Goal: Transaction & Acquisition: Purchase product/service

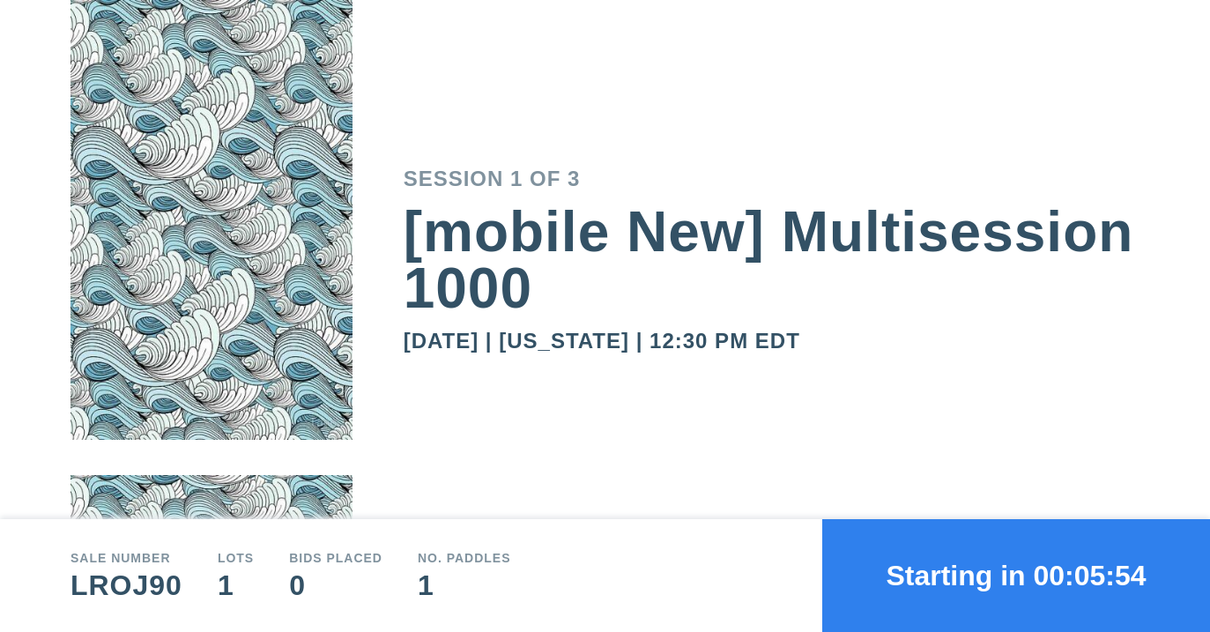
click at [1012, 599] on button "Starting in 00:05:54" at bounding box center [1016, 575] width 388 height 113
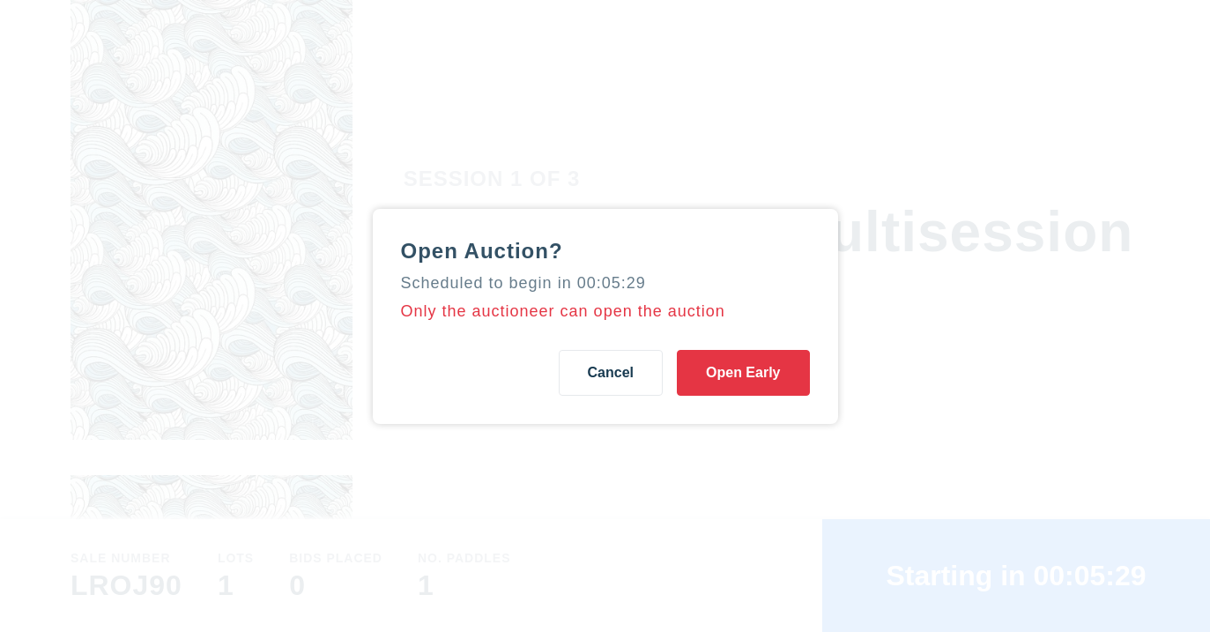
click at [762, 377] on button "Open Early" at bounding box center [743, 373] width 132 height 46
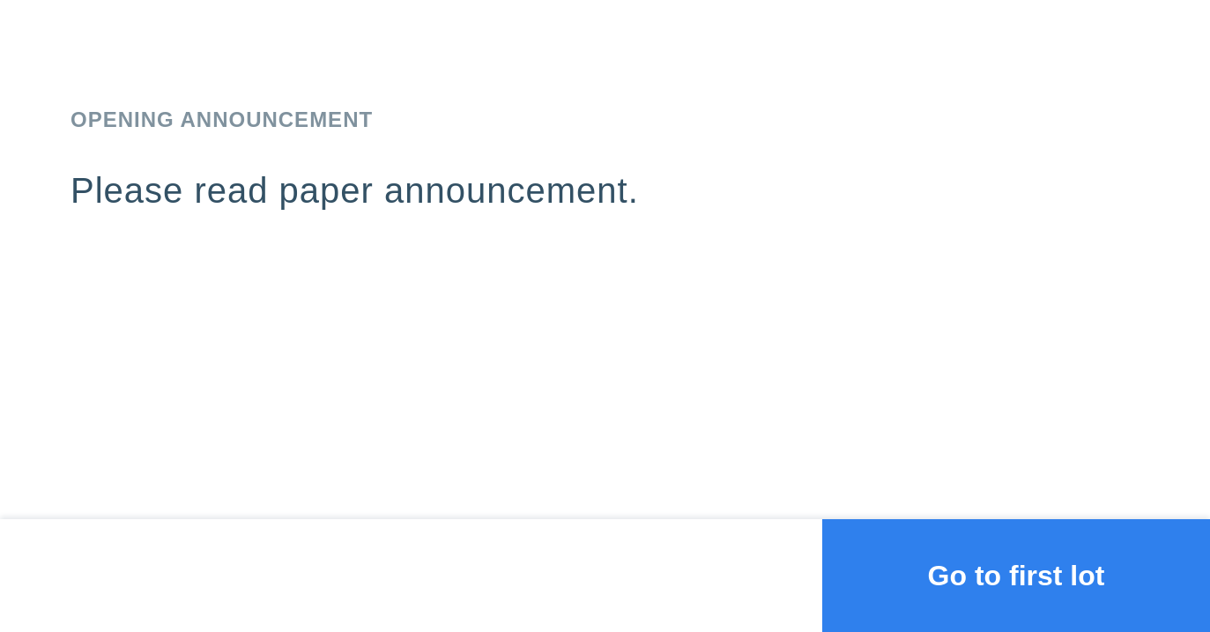
click at [945, 574] on button "Go to first lot" at bounding box center [1016, 575] width 388 height 113
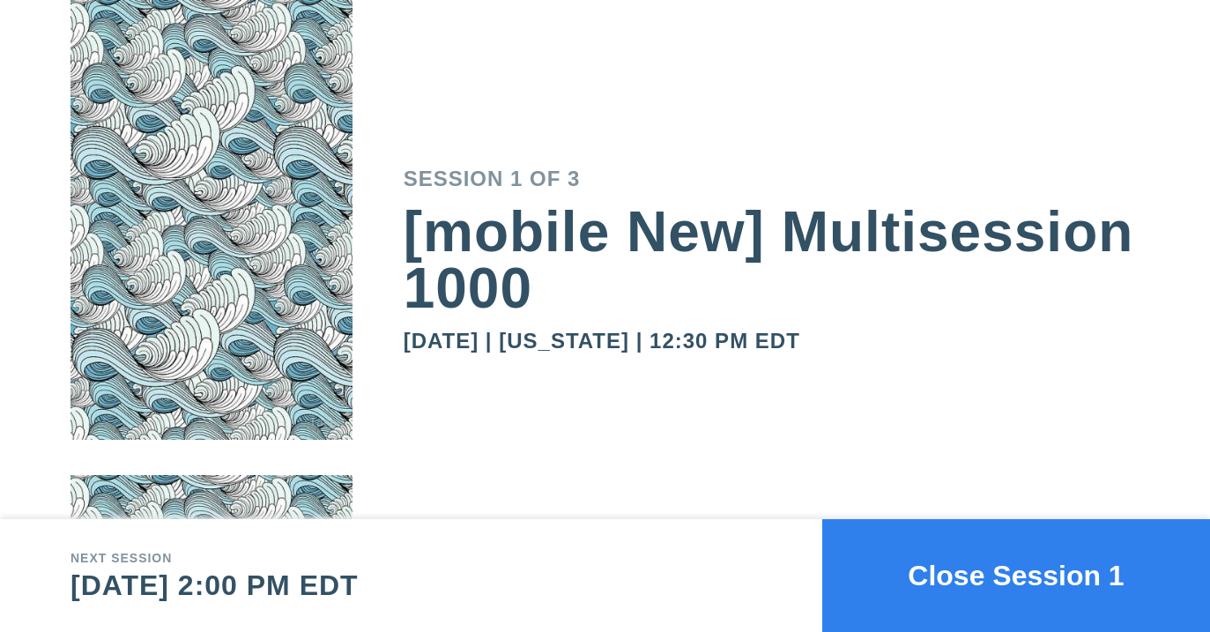
click at [963, 573] on button "Close Session 1" at bounding box center [1016, 575] width 388 height 113
